Goal: Information Seeking & Learning: Check status

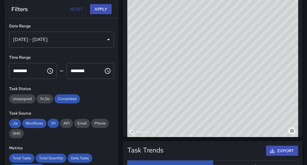
scroll to position [166, 166]
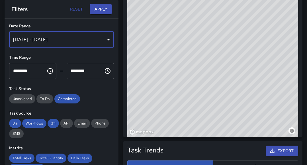
click at [105, 38] on div "[DATE] - [DATE]" at bounding box center [61, 40] width 105 height 16
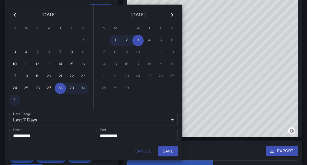
click at [114, 39] on button "1" at bounding box center [115, 40] width 11 height 11
type input "******"
type input "**********"
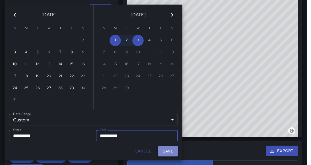
click at [170, 148] on button "Save" at bounding box center [168, 151] width 20 height 11
type input "**********"
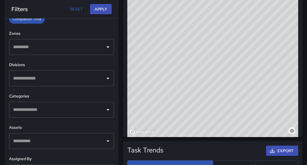
scroll to position [155, 0]
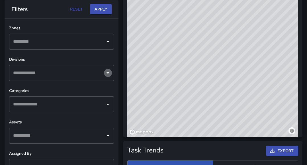
click at [106, 71] on icon "Open" at bounding box center [107, 72] width 7 height 7
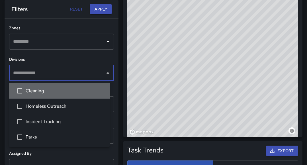
click at [75, 90] on span "Cleaning" at bounding box center [65, 90] width 79 height 7
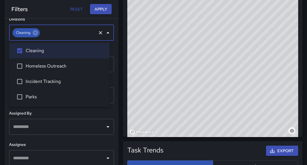
scroll to position [200, 0]
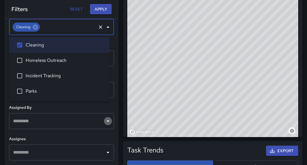
click at [104, 124] on icon "Open" at bounding box center [107, 121] width 7 height 7
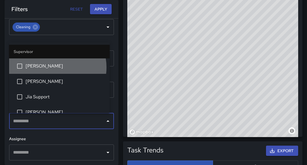
click at [53, 67] on span "[PERSON_NAME]" at bounding box center [65, 66] width 79 height 7
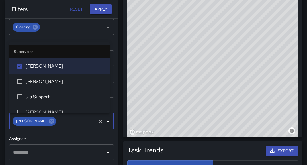
click at [107, 155] on icon "Open" at bounding box center [107, 152] width 7 height 7
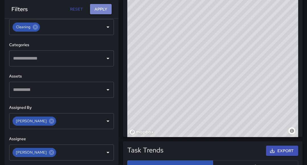
click at [106, 9] on button "Apply" at bounding box center [101, 9] width 22 height 11
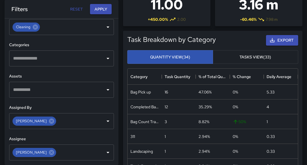
scroll to position [93, 0]
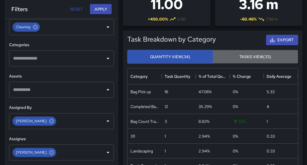
click at [261, 57] on button "Tasks View (33)" at bounding box center [256, 57] width 86 height 14
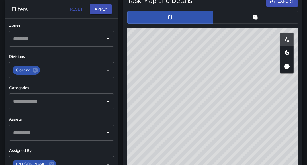
scroll to position [158, 0]
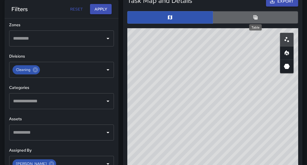
click at [253, 18] on icon "Table" at bounding box center [256, 18] width 6 height 6
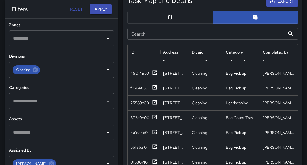
scroll to position [157, 0]
click at [155, 116] on icon at bounding box center [155, 117] width 6 height 6
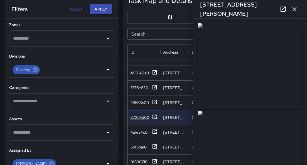
type input "**********"
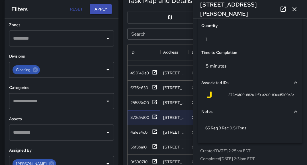
scroll to position [432, 0]
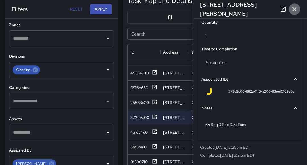
click at [295, 8] on icon "button" at bounding box center [294, 9] width 7 height 7
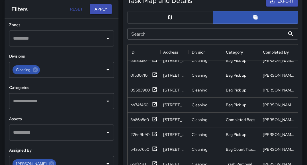
scroll to position [270, 0]
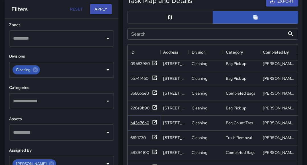
click at [155, 121] on icon at bounding box center [155, 122] width 6 height 6
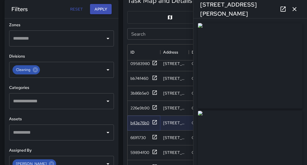
type input "**********"
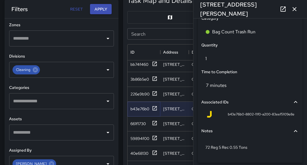
scroll to position [410, 0]
click at [293, 10] on icon "button" at bounding box center [294, 9] width 4 height 4
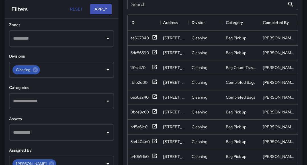
scroll to position [378, 0]
click at [154, 65] on icon at bounding box center [155, 67] width 6 height 6
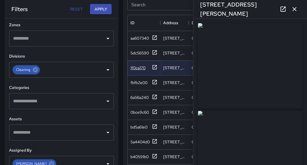
type input "**********"
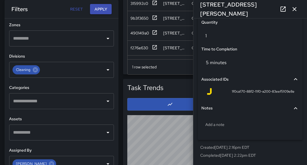
scroll to position [546, 0]
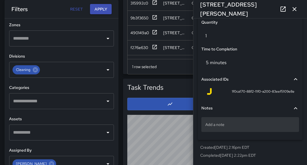
click at [215, 125] on p "Add a note" at bounding box center [250, 125] width 90 height 6
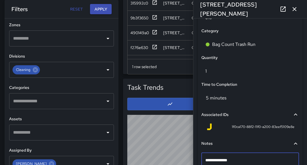
scroll to position [432, 0]
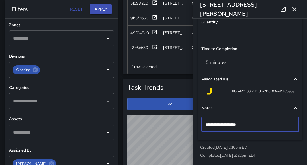
type textarea "**********"
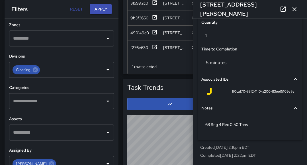
click at [297, 149] on div "Created 9/3/2025, 2:16pm EDT Completed 9/3/2025, 2:22pm EDT" at bounding box center [250, 151] width 104 height 18
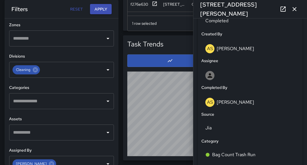
scroll to position [286, 0]
click at [296, 10] on icon "button" at bounding box center [294, 9] width 7 height 7
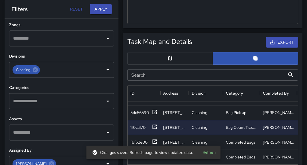
scroll to position [11, 0]
click at [208, 150] on button "Refresh" at bounding box center [209, 152] width 18 height 9
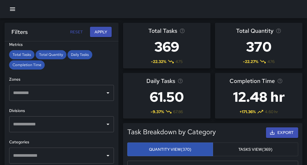
scroll to position [126, 0]
click at [106, 92] on icon "Open" at bounding box center [107, 92] width 3 height 1
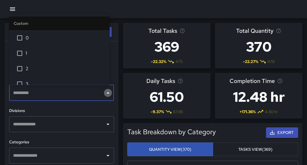
click at [105, 90] on icon "Close" at bounding box center [107, 92] width 7 height 7
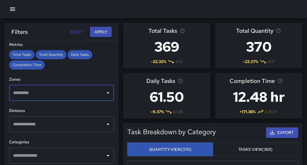
click at [105, 124] on icon "Open" at bounding box center [107, 124] width 7 height 7
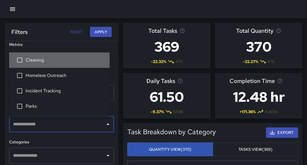
click at [40, 60] on span "Cleaning" at bounding box center [65, 60] width 79 height 7
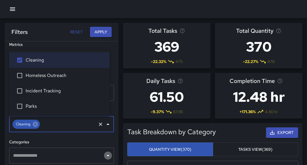
click at [104, 154] on icon "Open" at bounding box center [107, 155] width 7 height 7
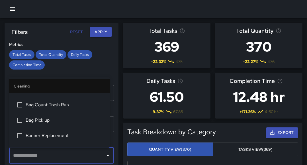
scroll to position [43, 0]
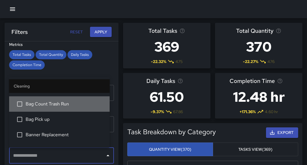
click at [79, 104] on span "Bag Count Trash Run" at bounding box center [65, 104] width 79 height 7
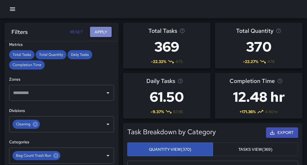
click at [101, 32] on button "Apply" at bounding box center [101, 32] width 22 height 11
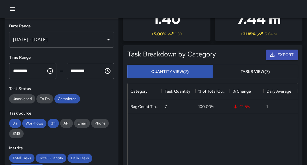
scroll to position [70, 0]
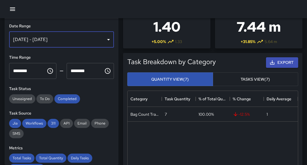
click at [106, 39] on div "[DATE] - [DATE]" at bounding box center [61, 40] width 105 height 16
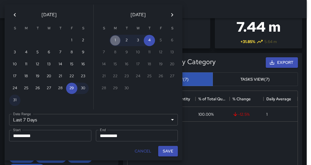
click at [114, 38] on button "1" at bounding box center [115, 40] width 11 height 11
type input "******"
type input "**********"
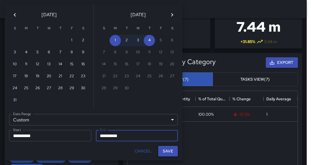
click at [170, 150] on button "Save" at bounding box center [168, 151] width 20 height 11
type input "**********"
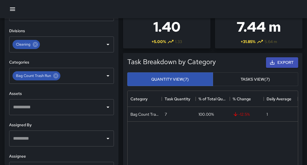
scroll to position [183, 0]
click at [104, 108] on icon "Open" at bounding box center [107, 106] width 7 height 7
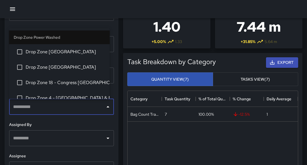
click at [104, 137] on icon "Open" at bounding box center [107, 138] width 7 height 7
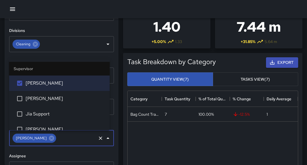
scroll to position [200, 0]
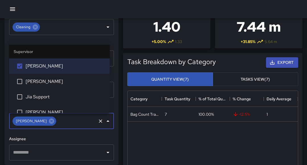
click at [105, 152] on icon "Open" at bounding box center [107, 152] width 7 height 7
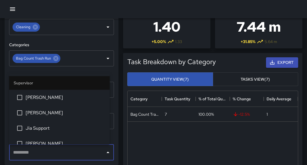
click at [35, 95] on span "[PERSON_NAME]" at bounding box center [65, 97] width 79 height 7
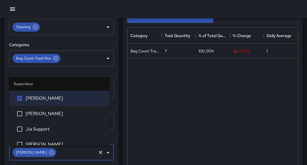
scroll to position [134, 0]
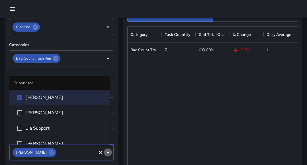
click at [106, 152] on icon "Close" at bounding box center [107, 151] width 3 height 1
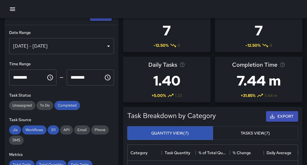
scroll to position [0, 0]
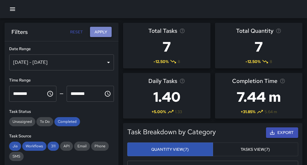
click at [101, 33] on button "Apply" at bounding box center [101, 32] width 22 height 11
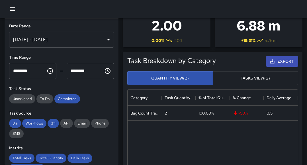
scroll to position [71, 0]
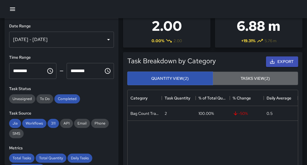
click at [259, 78] on button "Tasks View (2)" at bounding box center [256, 78] width 86 height 14
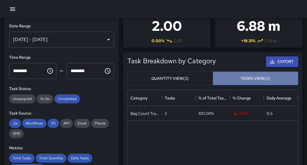
click at [260, 79] on button "Tasks View (2)" at bounding box center [256, 78] width 86 height 14
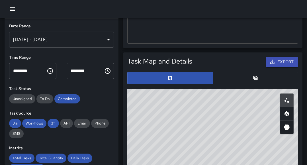
scroll to position [292, 0]
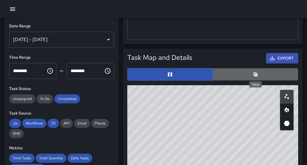
click at [255, 74] on icon "Table" at bounding box center [256, 74] width 6 height 6
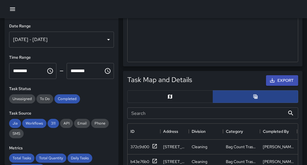
scroll to position [269, 0]
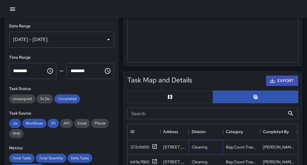
click at [201, 143] on div "Cleaning" at bounding box center [206, 147] width 34 height 15
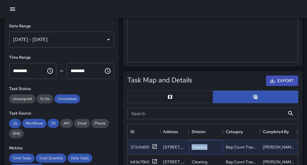
click at [201, 143] on div "Cleaning" at bounding box center [206, 147] width 34 height 15
click at [154, 147] on icon at bounding box center [155, 146] width 4 height 4
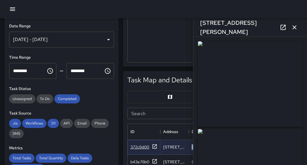
type input "**********"
click at [154, 158] on icon at bounding box center [155, 161] width 6 height 6
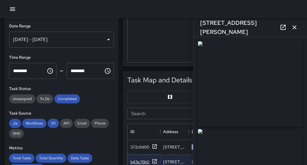
type input "**********"
click at [104, 42] on div "[DATE] - [DATE]" at bounding box center [61, 40] width 105 height 16
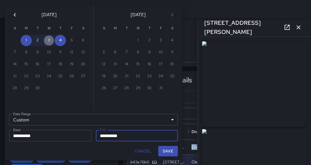
click at [50, 40] on button "3" at bounding box center [48, 40] width 11 height 11
type input "**********"
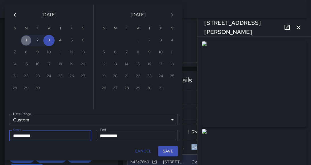
click at [29, 43] on button "1" at bounding box center [25, 40] width 11 height 11
click at [24, 134] on input "**********" at bounding box center [48, 135] width 78 height 11
type input "**********"
click at [163, 152] on button "Save" at bounding box center [168, 151] width 20 height 11
type input "**********"
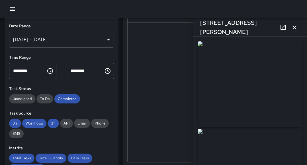
scroll to position [169, 0]
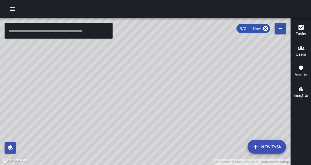
click at [13, 7] on icon "button" at bounding box center [12, 8] width 5 height 3
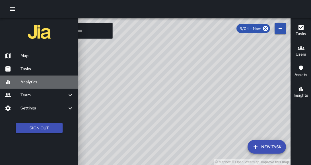
click at [28, 81] on h6 "Analytics" at bounding box center [46, 82] width 53 height 6
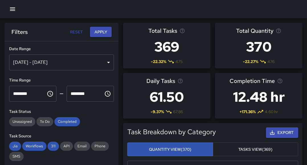
scroll to position [166, 166]
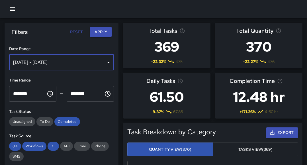
click at [101, 63] on div "[DATE] - [DATE]" at bounding box center [61, 62] width 105 height 16
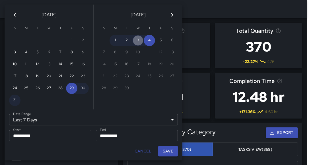
click at [138, 38] on button "3" at bounding box center [137, 40] width 11 height 11
type input "******"
type input "**********"
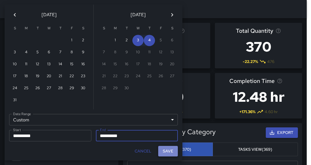
click at [170, 149] on button "Save" at bounding box center [168, 151] width 20 height 11
type input "**********"
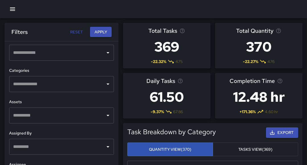
scroll to position [200, 0]
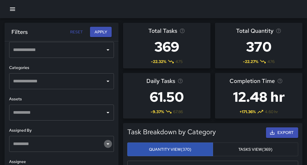
click at [106, 143] on icon "Open" at bounding box center [107, 143] width 3 height 1
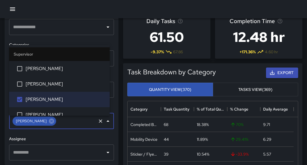
scroll to position [63, 0]
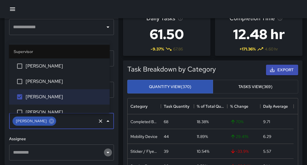
click at [106, 154] on icon "Open" at bounding box center [107, 152] width 7 height 7
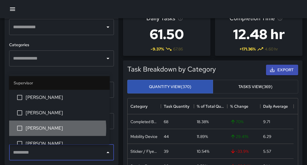
click at [26, 128] on span "[PERSON_NAME]" at bounding box center [65, 128] width 79 height 7
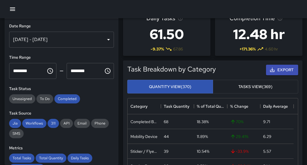
scroll to position [0, 0]
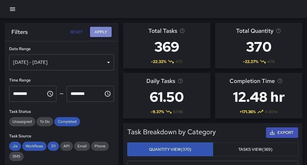
click at [103, 29] on button "Apply" at bounding box center [101, 32] width 22 height 11
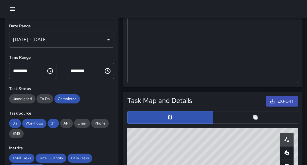
scroll to position [249, 0]
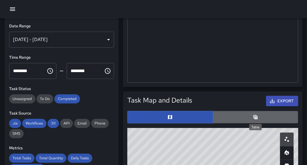
click at [255, 116] on icon "Table" at bounding box center [256, 117] width 6 height 6
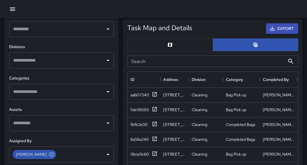
scroll to position [168, 0]
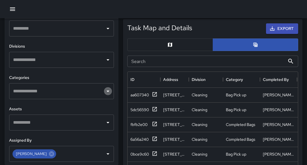
click at [104, 90] on icon "Open" at bounding box center [107, 91] width 7 height 7
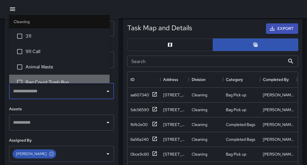
click at [62, 79] on span "Bag Count Trash Run" at bounding box center [65, 82] width 79 height 7
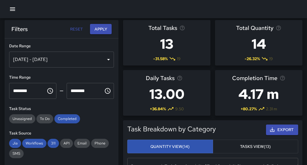
scroll to position [3, 0]
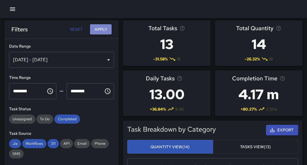
click at [106, 28] on button "Apply" at bounding box center [101, 29] width 22 height 11
